Goal: Task Accomplishment & Management: Manage account settings

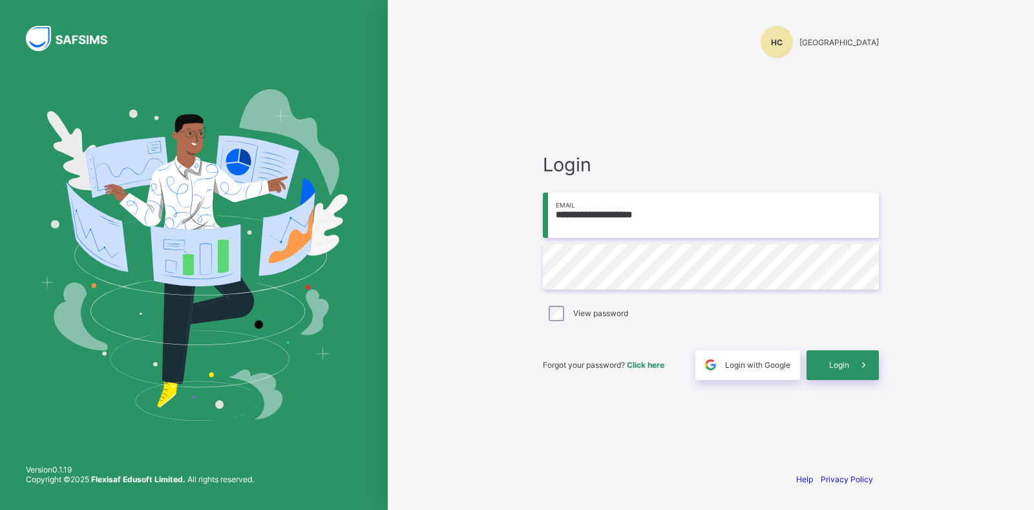
type input "**********"
click at [832, 365] on span "Login" at bounding box center [839, 365] width 20 height 10
click at [624, 218] on input "email" at bounding box center [711, 215] width 336 height 45
type input "**********"
click at [848, 368] on span "Login" at bounding box center [839, 365] width 20 height 10
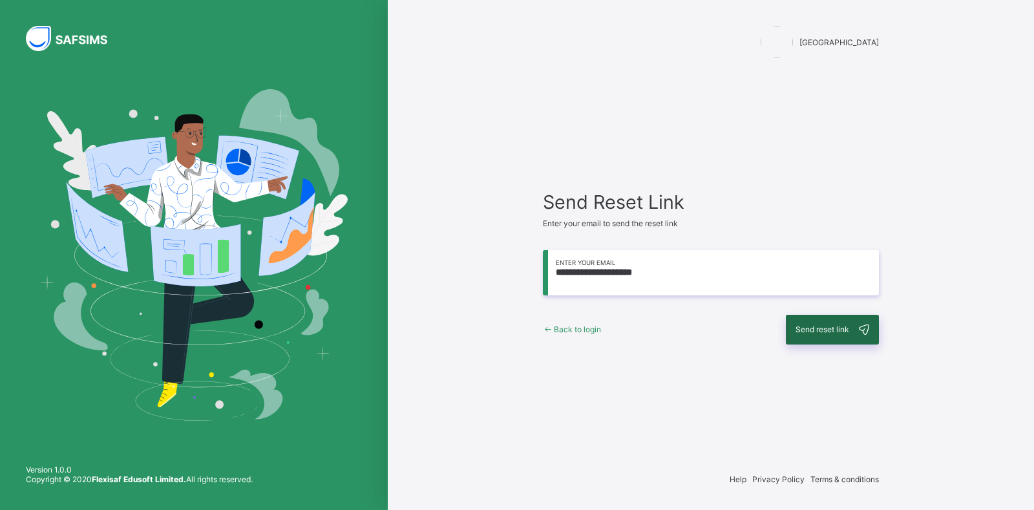
type input "**********"
click at [835, 327] on span "Send reset link" at bounding box center [822, 329] width 54 height 10
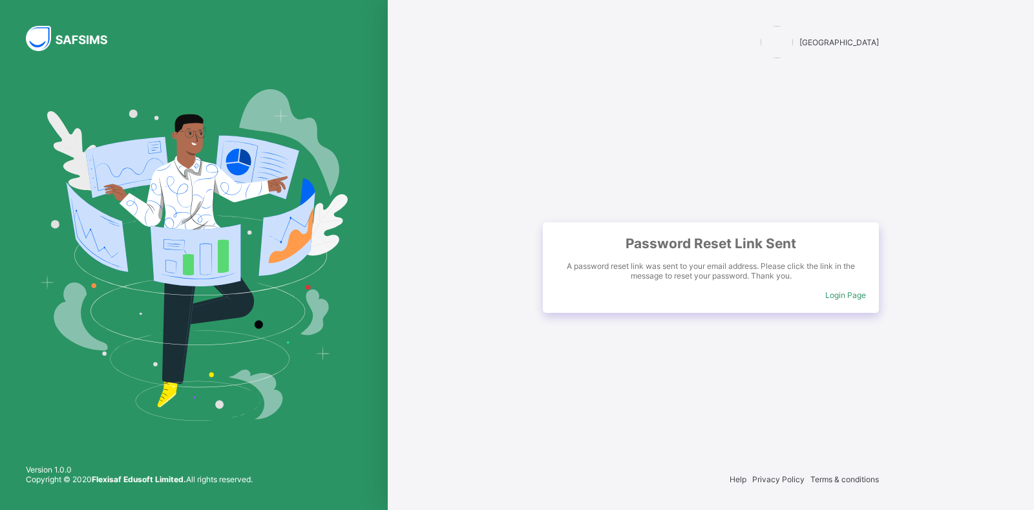
click at [832, 297] on span "Login Page" at bounding box center [845, 295] width 41 height 10
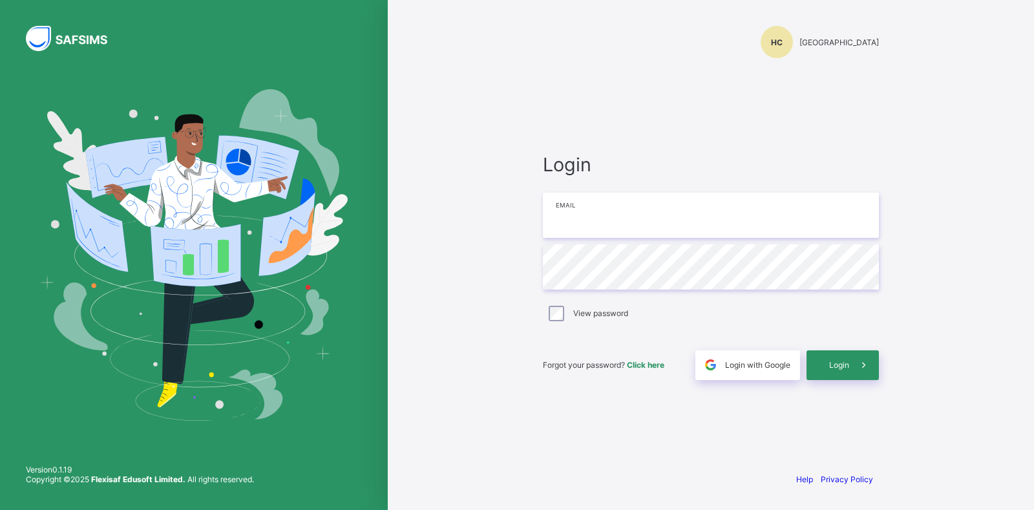
click at [583, 218] on input "email" at bounding box center [711, 215] width 336 height 45
type input "**********"
click at [832, 363] on span "Login" at bounding box center [839, 365] width 20 height 10
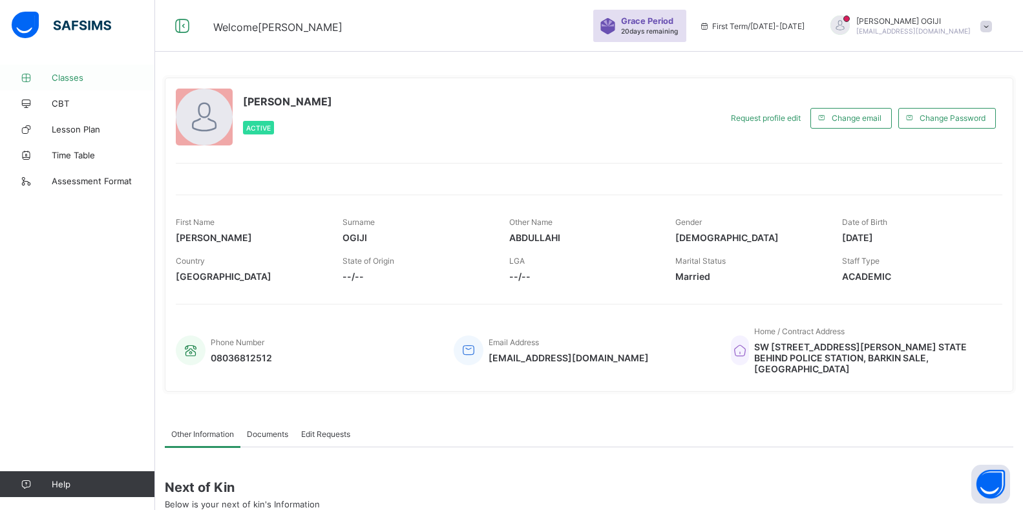
click at [65, 74] on span "Classes" at bounding box center [103, 77] width 103 height 10
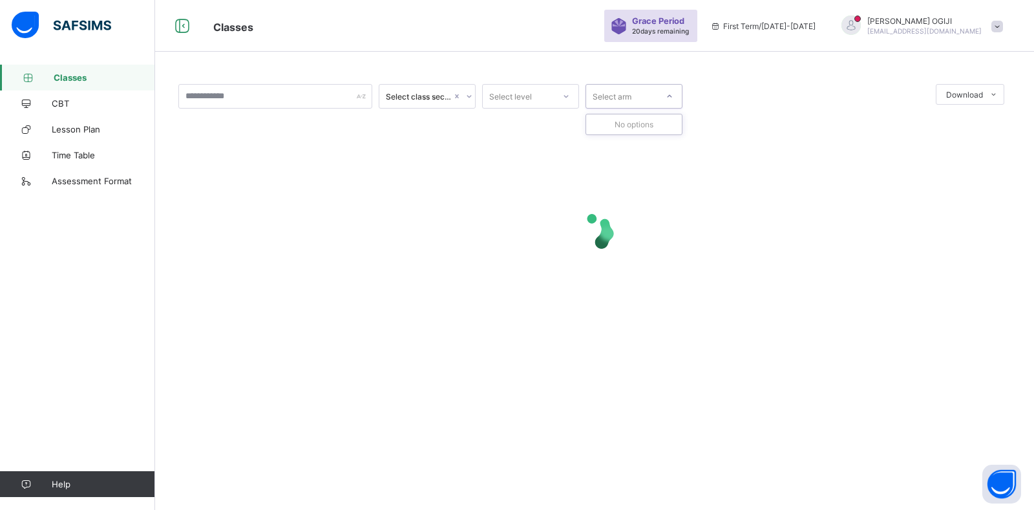
click at [665, 96] on div at bounding box center [669, 96] width 22 height 21
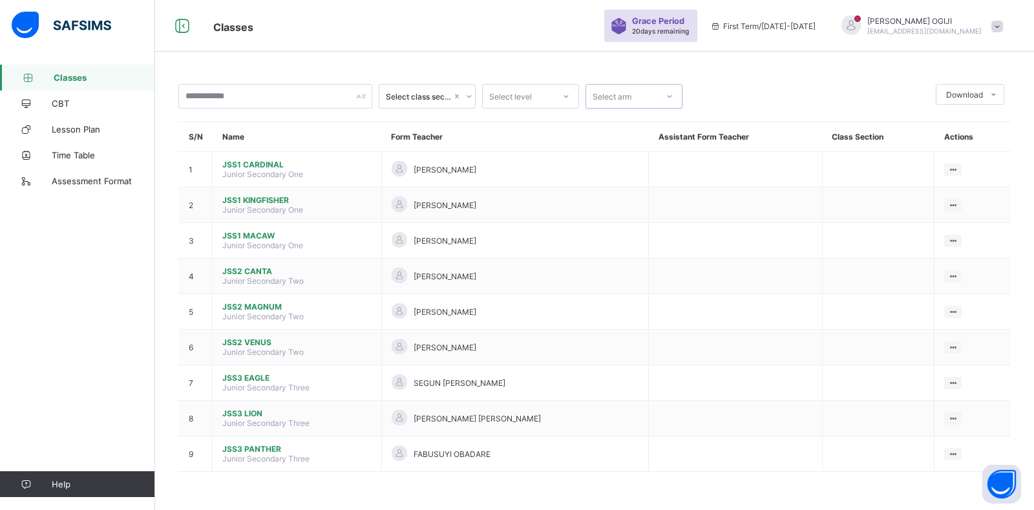
click at [563, 94] on icon at bounding box center [566, 96] width 8 height 13
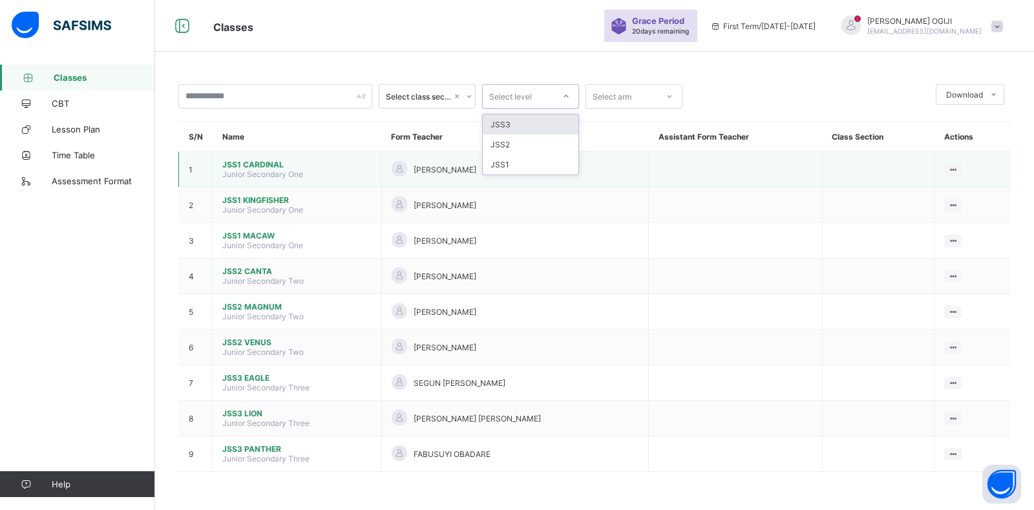
click at [259, 163] on span "JSS1 CARDINAL" at bounding box center [296, 165] width 149 height 10
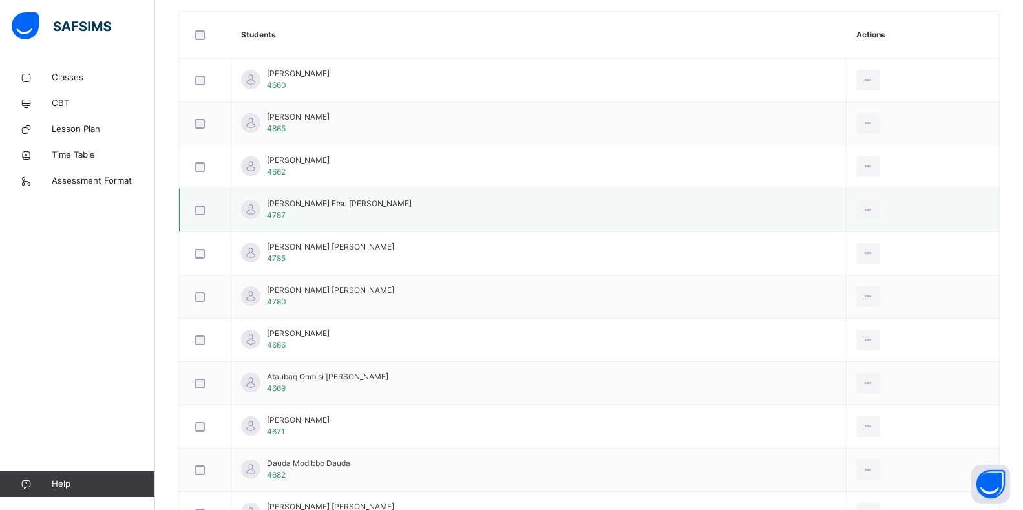
scroll to position [335, 0]
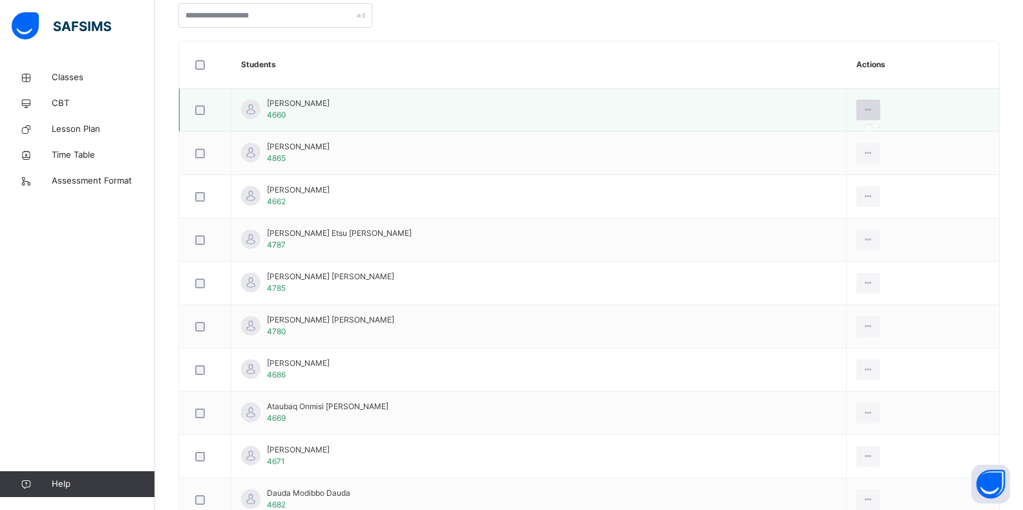
click at [863, 109] on icon at bounding box center [868, 110] width 11 height 12
click at [863, 110] on icon at bounding box center [868, 110] width 11 height 12
click at [863, 112] on icon at bounding box center [868, 110] width 11 height 12
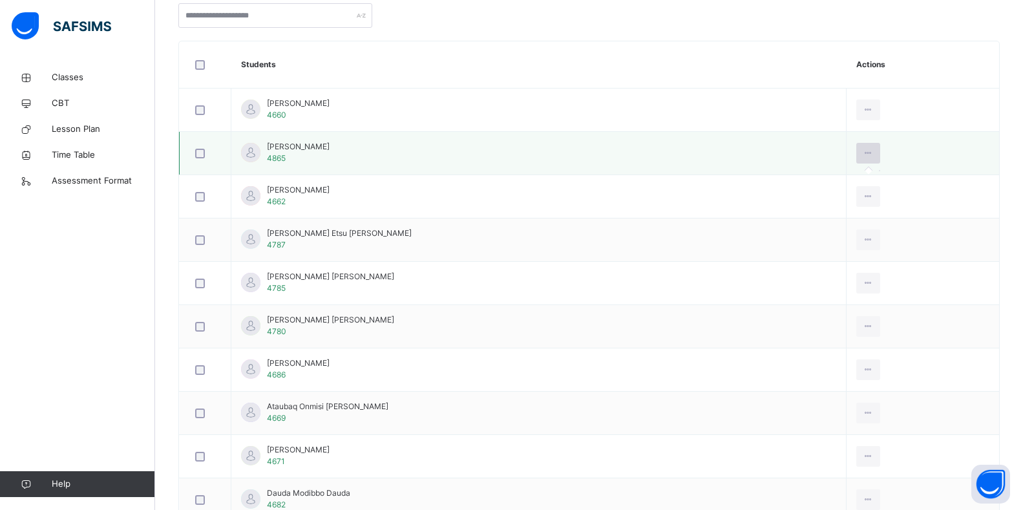
click at [863, 149] on icon at bounding box center [868, 153] width 11 height 12
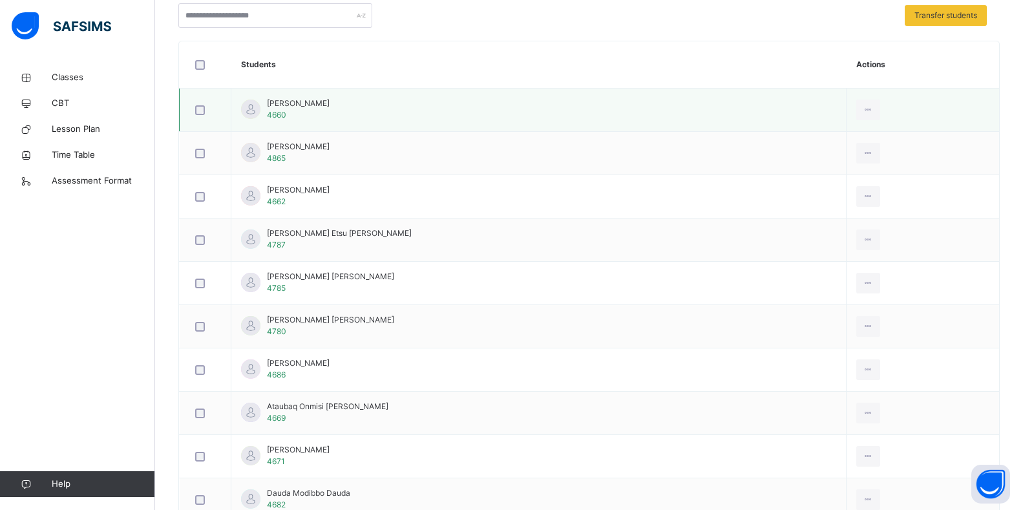
scroll to position [205, 0]
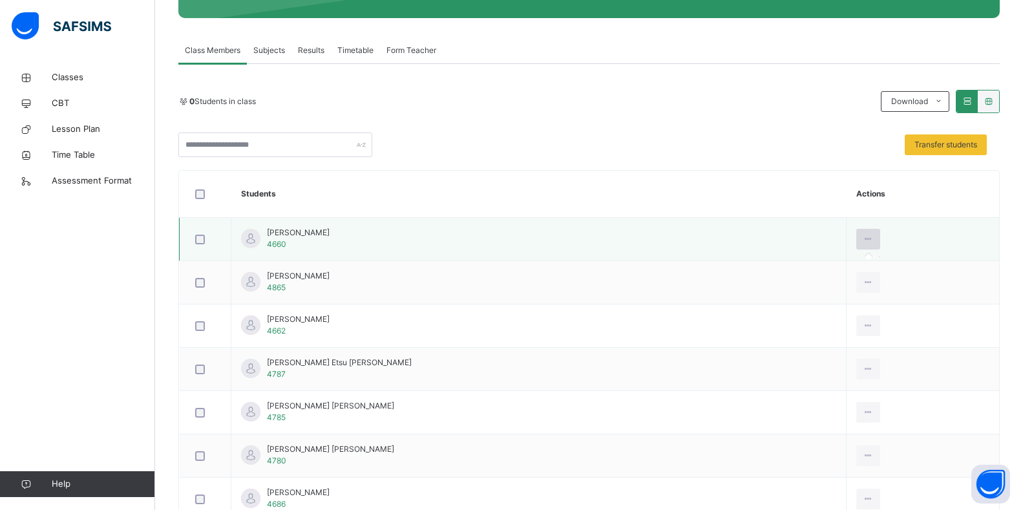
click at [863, 236] on icon at bounding box center [868, 239] width 11 height 12
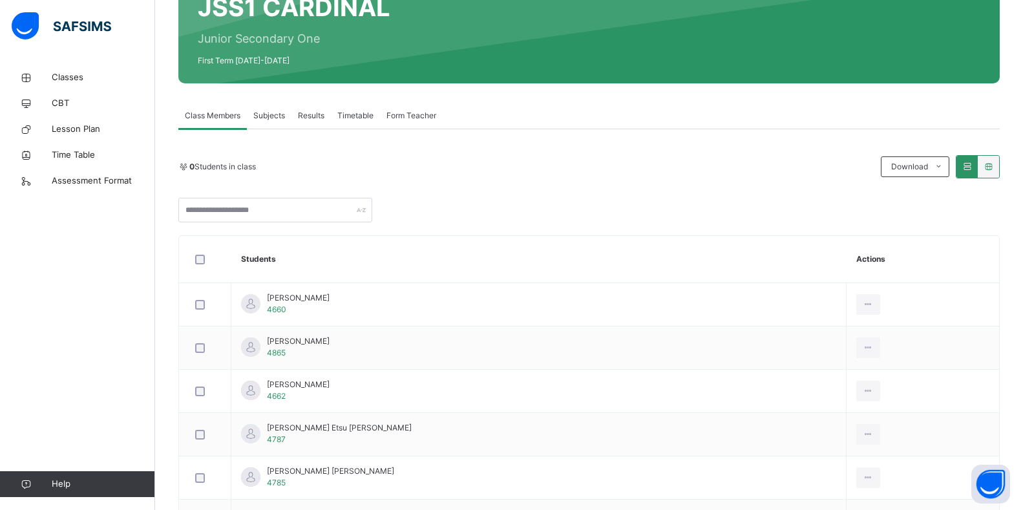
scroll to position [141, 0]
click at [271, 110] on span "Subjects" at bounding box center [269, 115] width 32 height 12
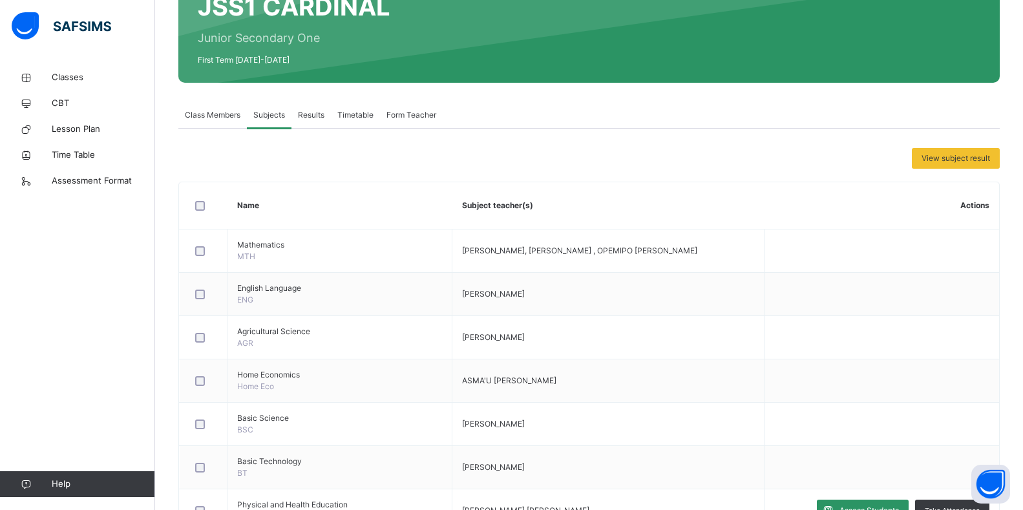
click at [211, 112] on span "Class Members" at bounding box center [213, 115] width 56 height 12
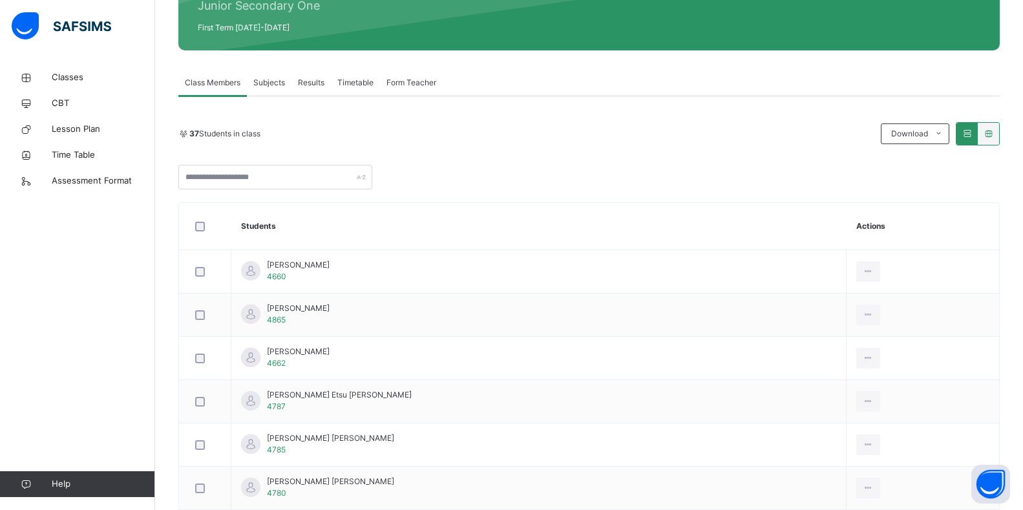
scroll to position [205, 0]
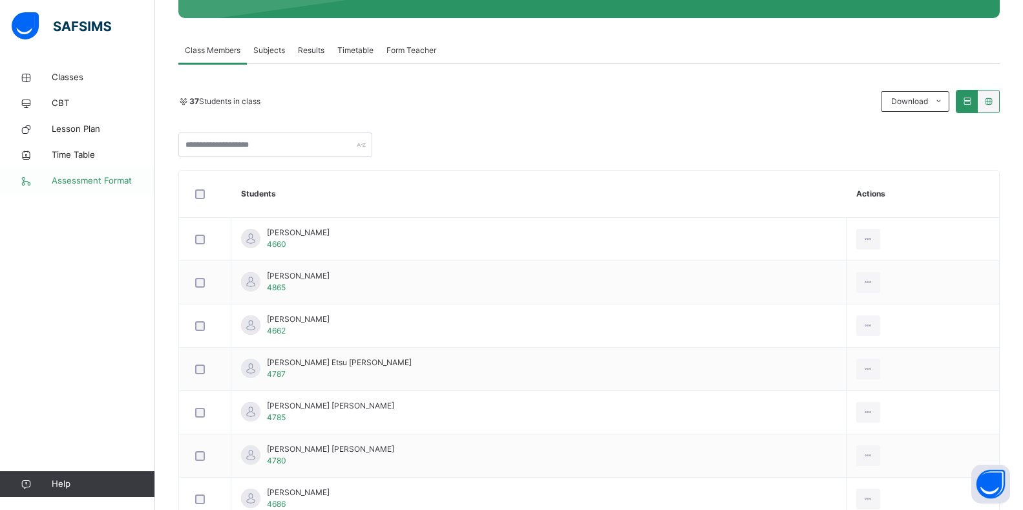
click at [94, 178] on span "Assessment Format" at bounding box center [103, 180] width 103 height 13
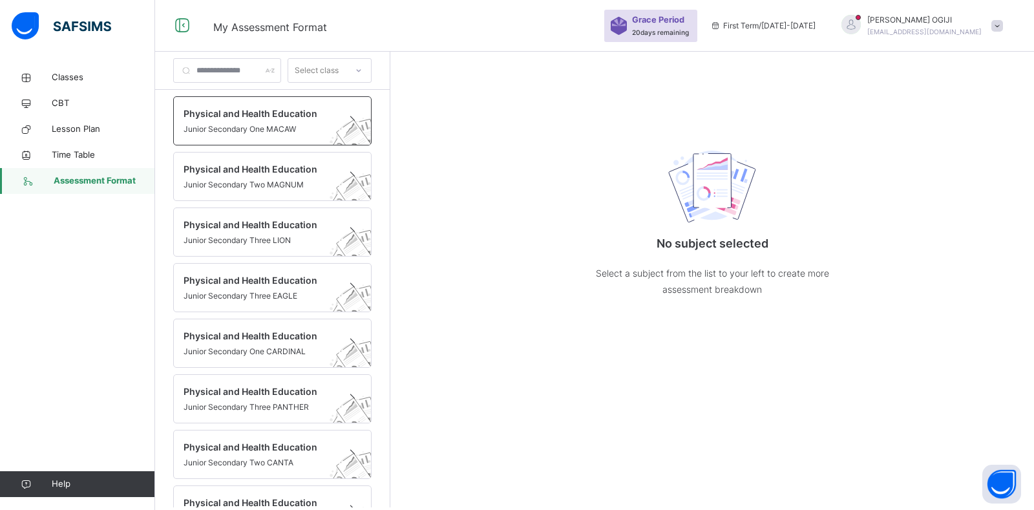
click at [275, 116] on span "Physical and Health Education" at bounding box center [259, 114] width 153 height 14
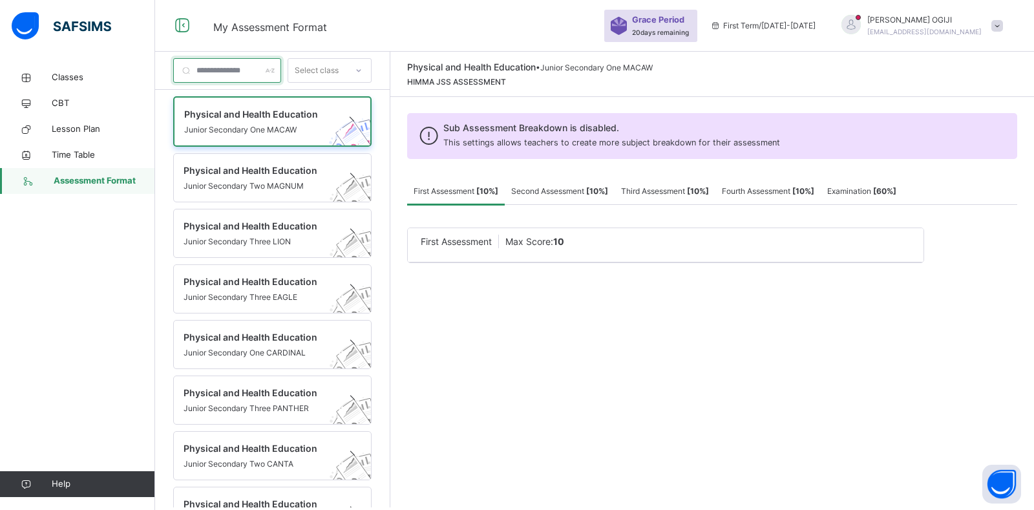
click at [281, 70] on input "text" at bounding box center [227, 70] width 108 height 25
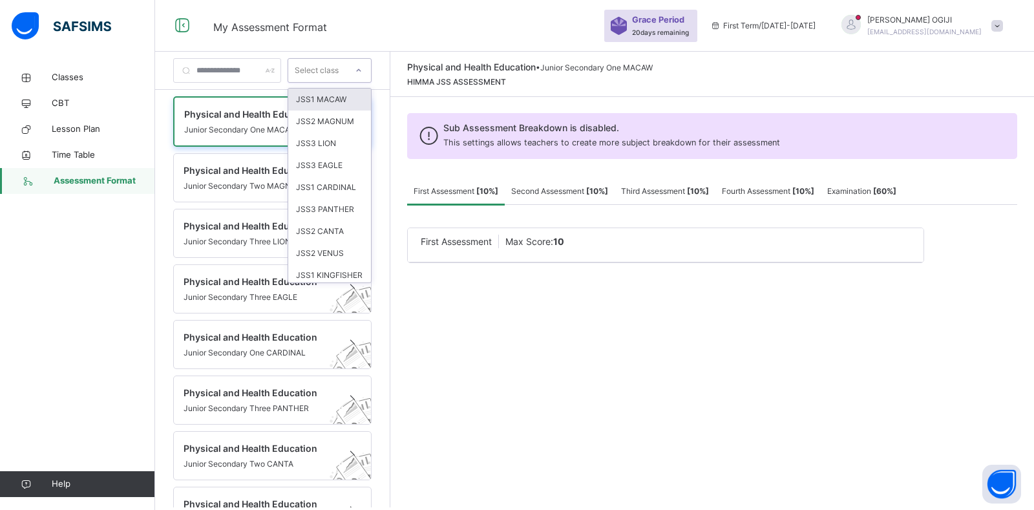
click at [339, 69] on div "Select class" at bounding box center [317, 70] width 44 height 25
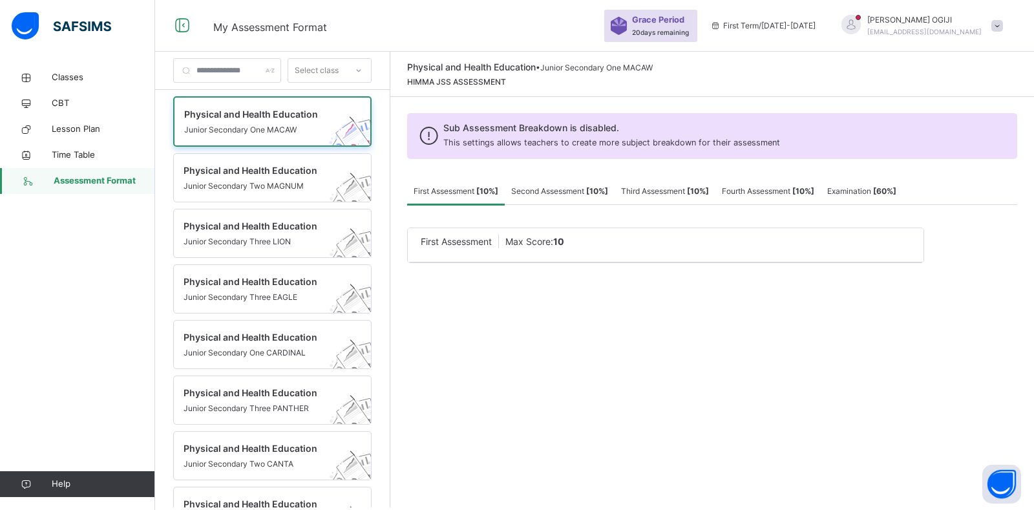
click at [481, 297] on div "Physical and Health Education • Junior Secondary One MACAW HIMMA JSS ASSESSMENT…" at bounding box center [711, 279] width 643 height 455
click at [253, 169] on span "Physical and Health Education" at bounding box center [259, 170] width 153 height 14
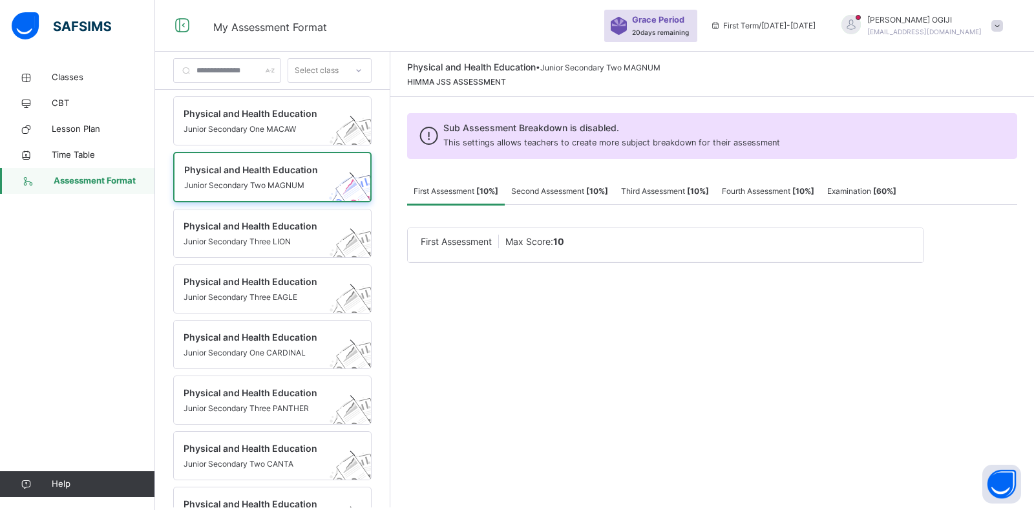
click at [861, 28] on div at bounding box center [850, 24] width 19 height 19
click at [943, 101] on span "Profile" at bounding box center [960, 108] width 85 height 17
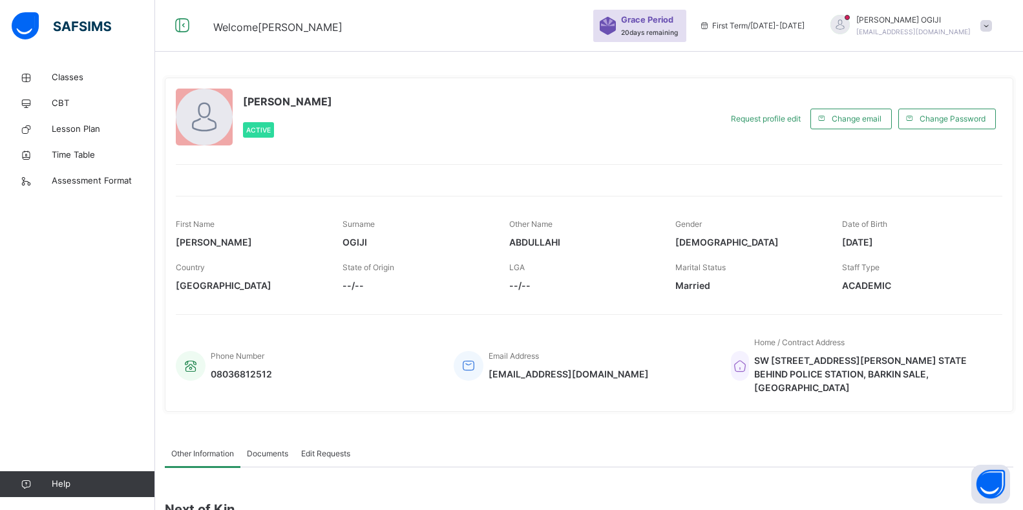
click at [215, 127] on div at bounding box center [204, 117] width 57 height 57
click at [214, 127] on div at bounding box center [204, 117] width 57 height 57
click at [204, 129] on div at bounding box center [204, 117] width 57 height 57
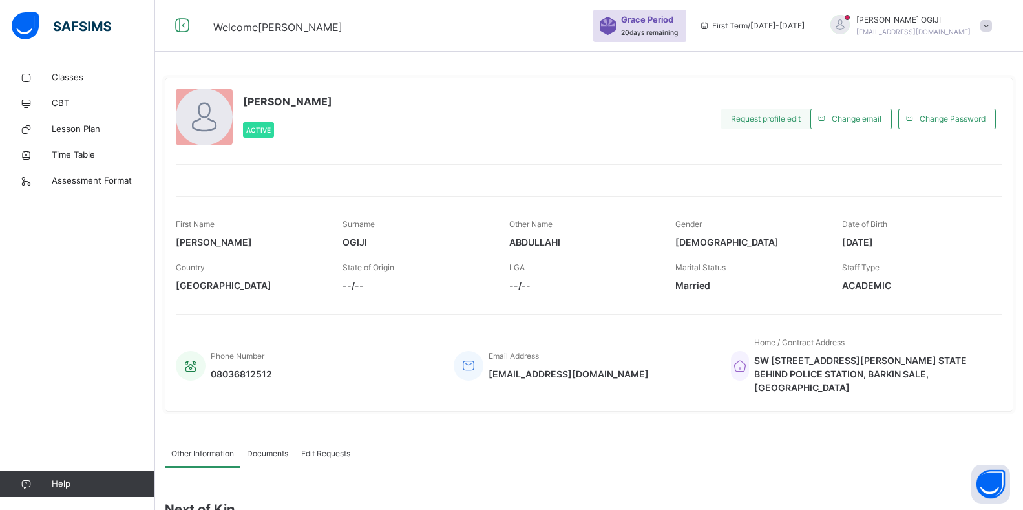
click at [757, 123] on span "Request profile edit" at bounding box center [766, 119] width 70 height 12
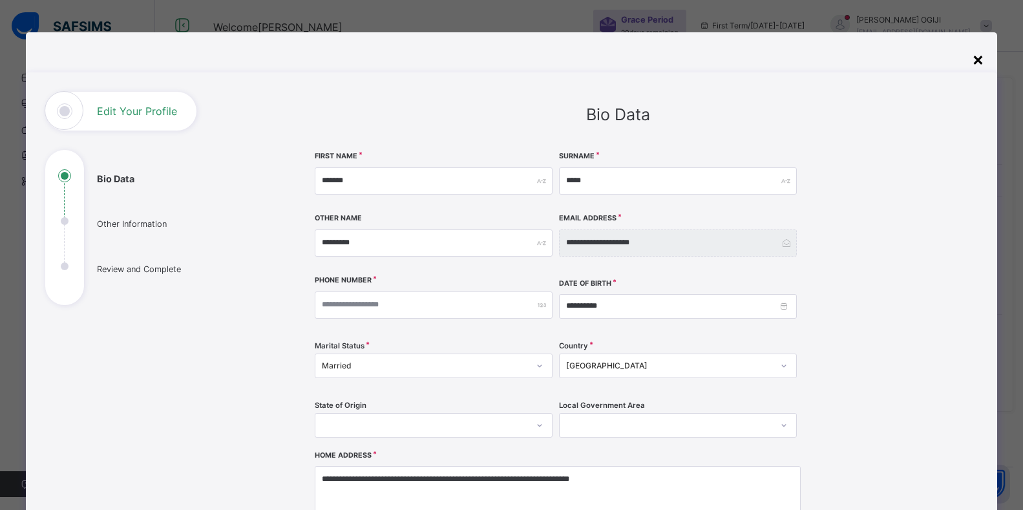
click at [982, 60] on div "×" at bounding box center [978, 58] width 12 height 27
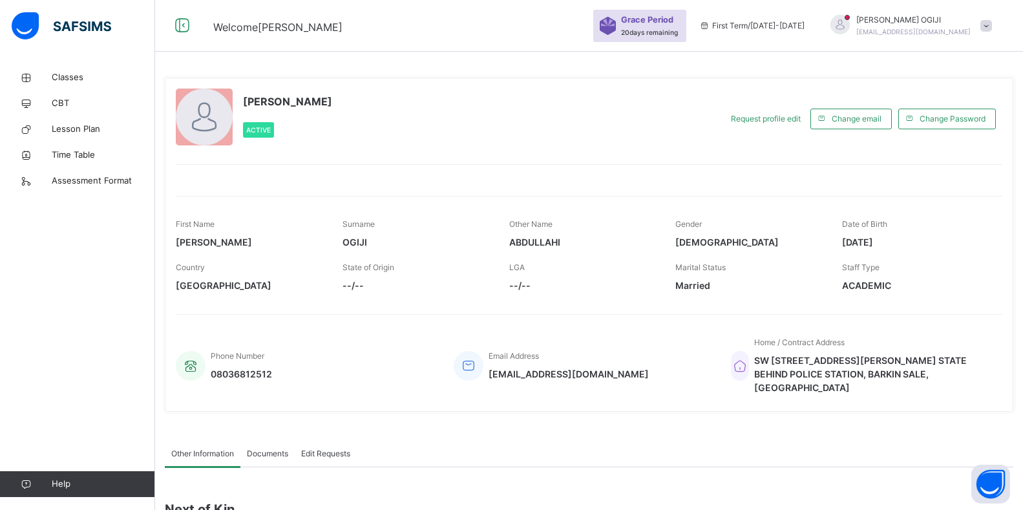
click at [982, 60] on div "[PERSON_NAME] Active Request profile edit Change email Change Password First Na…" at bounding box center [589, 352] width 868 height 704
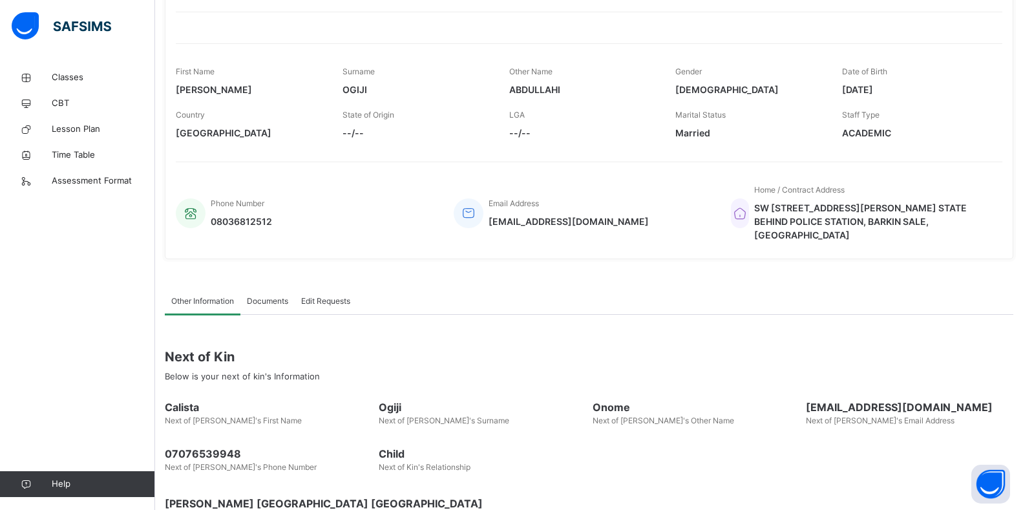
scroll to position [181, 0]
